Goal: Find specific page/section: Find specific page/section

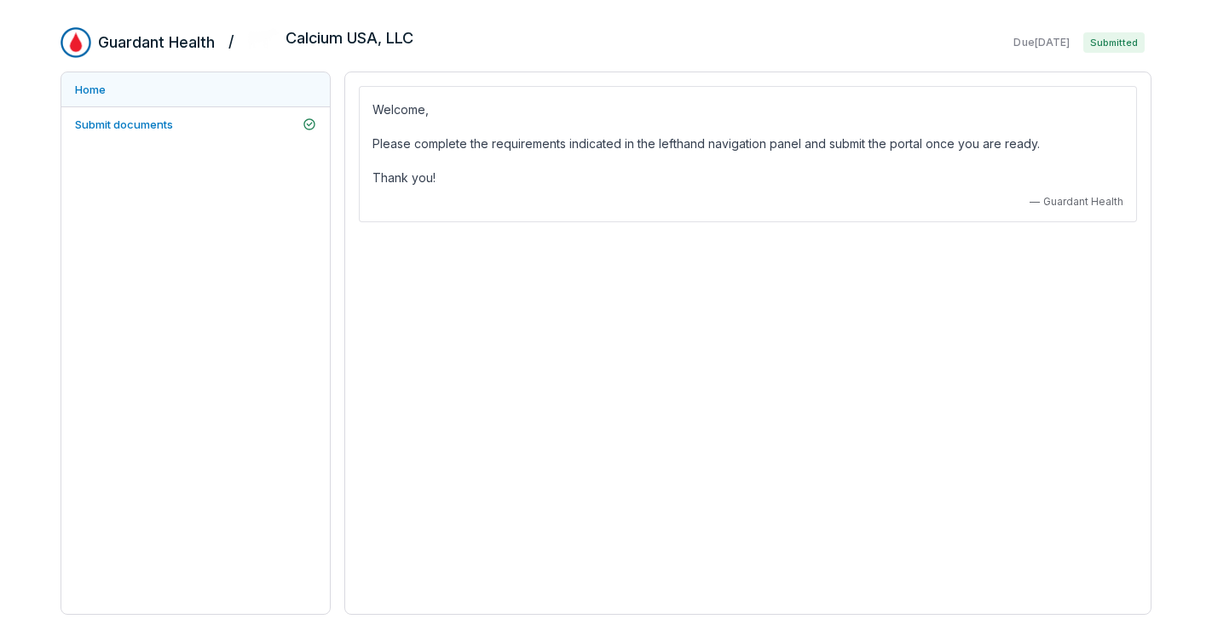
click at [101, 89] on link "Home" at bounding box center [195, 89] width 268 height 34
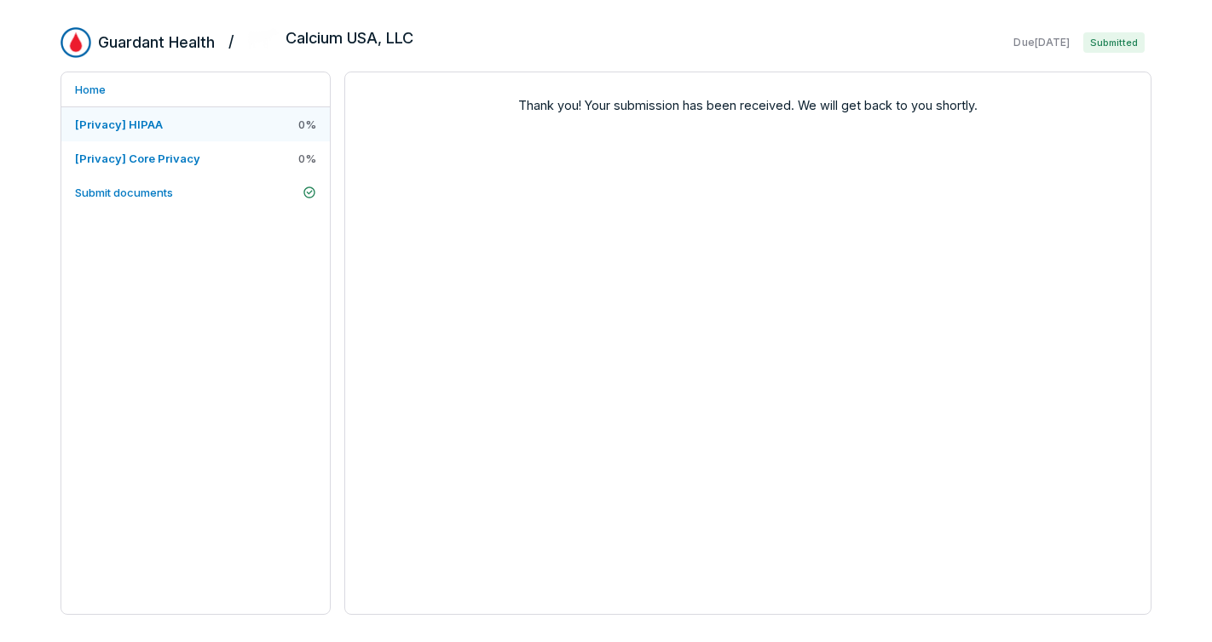
click at [145, 124] on span "[Privacy] HIPAA" at bounding box center [119, 125] width 88 height 14
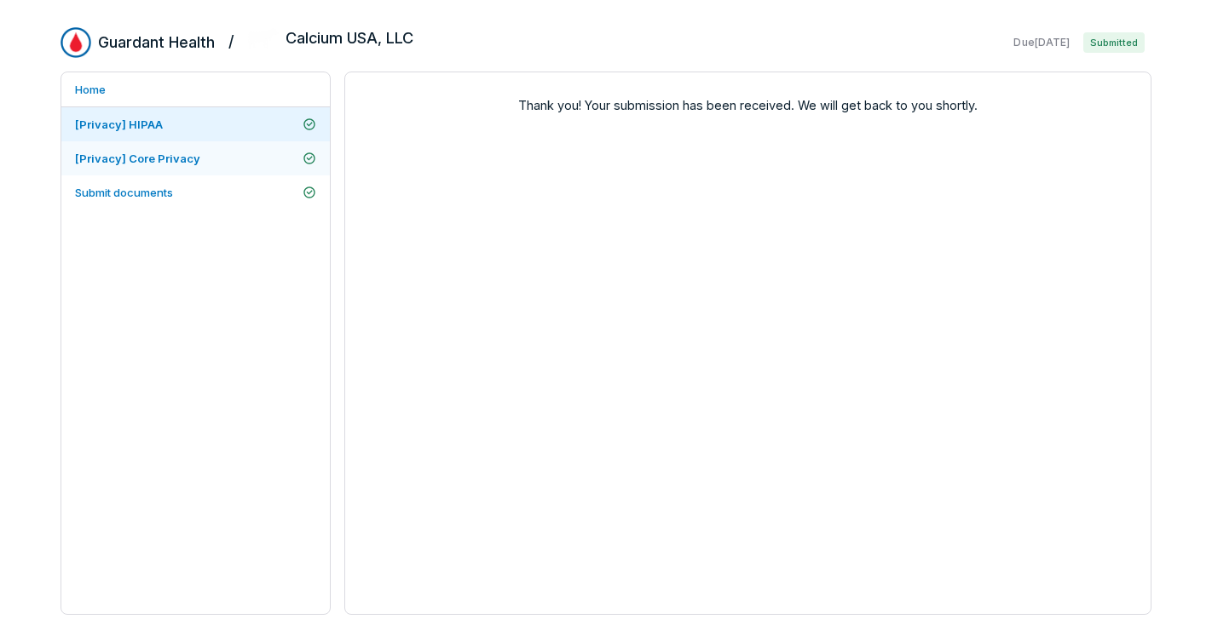
click at [148, 149] on link "[Privacy] Core Privacy" at bounding box center [195, 158] width 268 height 34
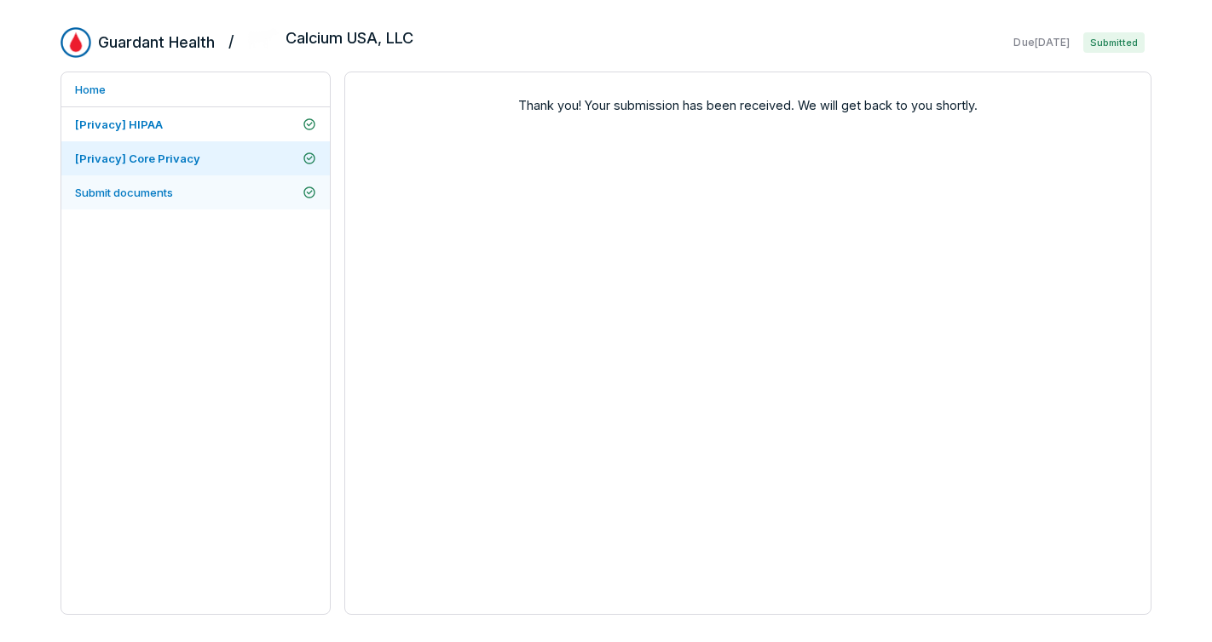
click at [203, 195] on link "Submit documents" at bounding box center [195, 193] width 268 height 34
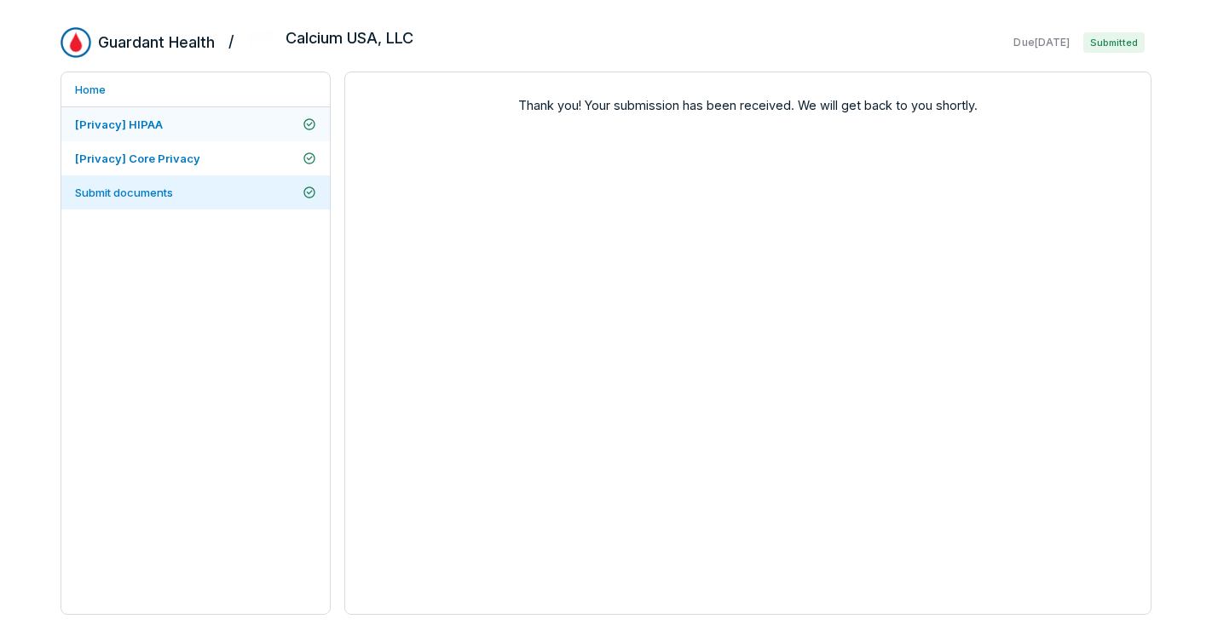
click at [155, 132] on link "[Privacy] HIPAA" at bounding box center [195, 124] width 268 height 34
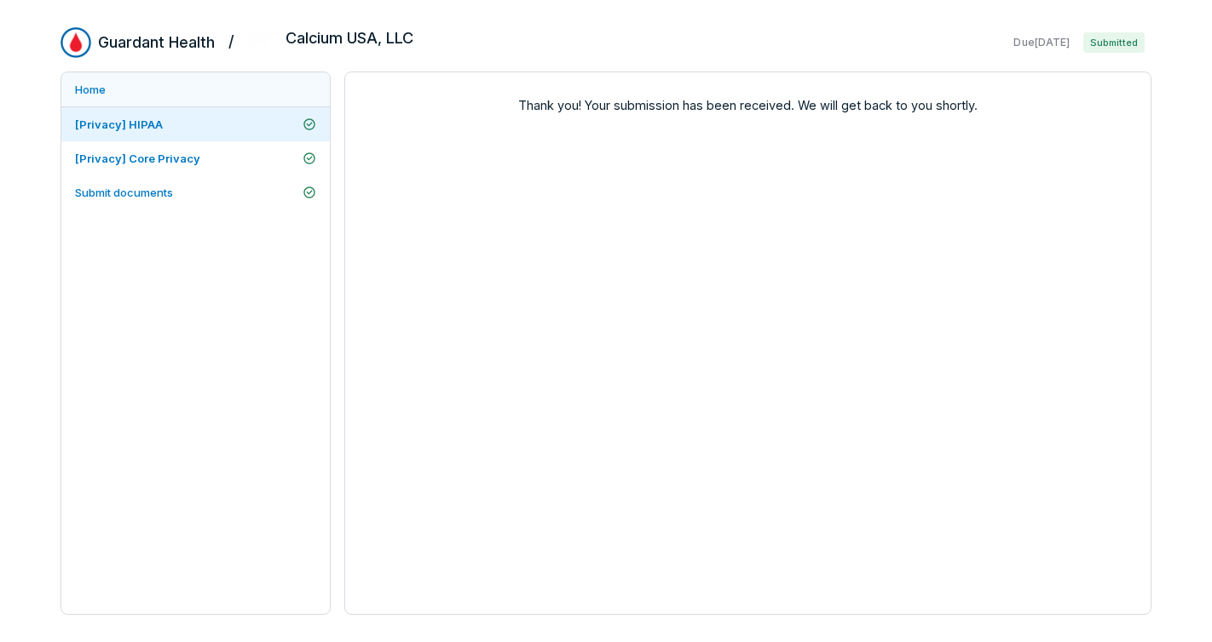
click at [93, 91] on link "Home" at bounding box center [195, 89] width 268 height 34
